Goal: Book appointment/travel/reservation

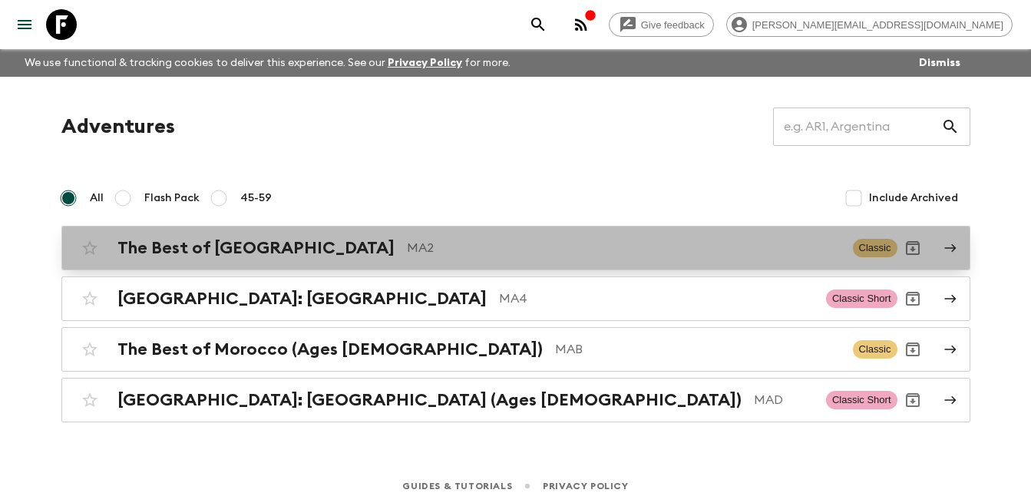
click at [245, 255] on h2 "The Best of [GEOGRAPHIC_DATA]" at bounding box center [255, 248] width 277 height 20
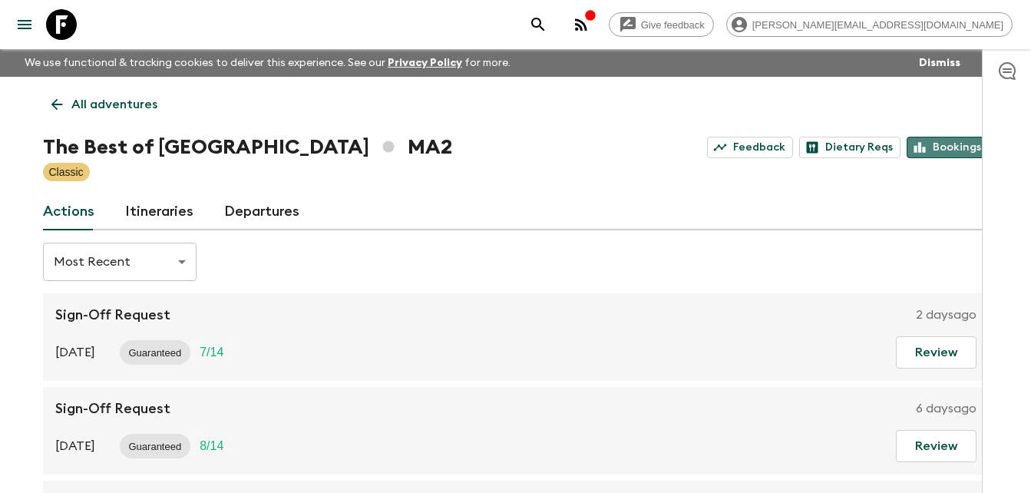
click at [951, 145] on link "Bookings" at bounding box center [948, 147] width 82 height 21
